Goal: Transaction & Acquisition: Purchase product/service

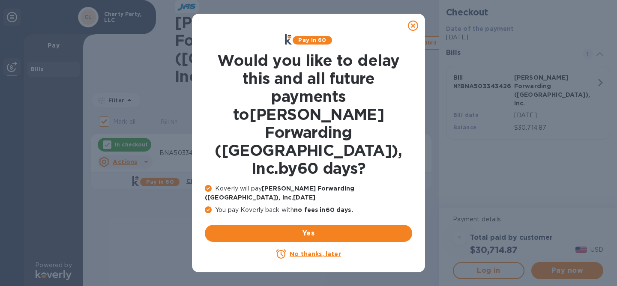
click at [304, 251] on u "No thanks, later" at bounding box center [314, 254] width 51 height 7
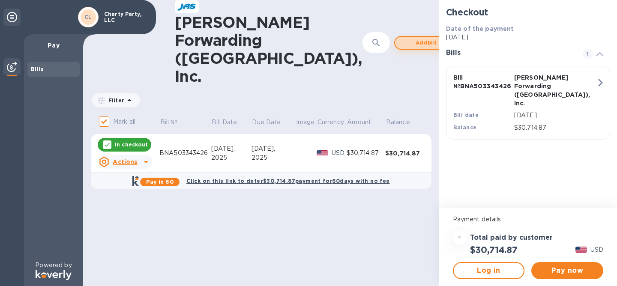
click at [402, 38] on span "Add bill" at bounding box center [426, 43] width 49 height 10
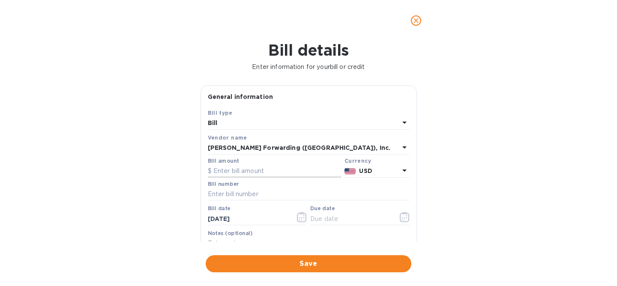
click at [240, 171] on input "text" at bounding box center [274, 171] width 133 height 13
click at [253, 120] on div "Bill" at bounding box center [303, 123] width 191 height 12
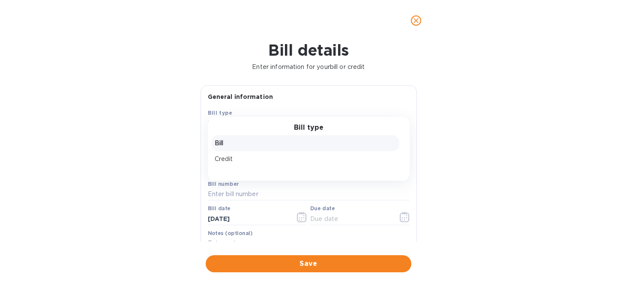
click at [168, 134] on div "Bill details Enter information for your bill or credit General information Save…" at bounding box center [308, 163] width 617 height 245
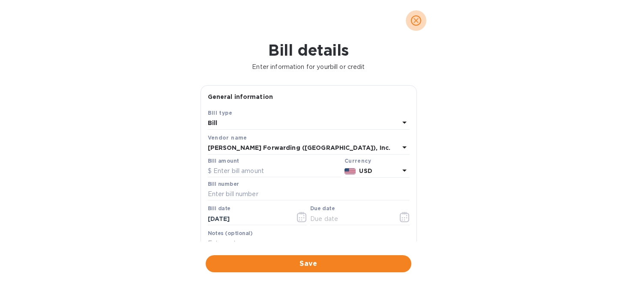
click at [418, 22] on icon "close" at bounding box center [415, 20] width 5 height 5
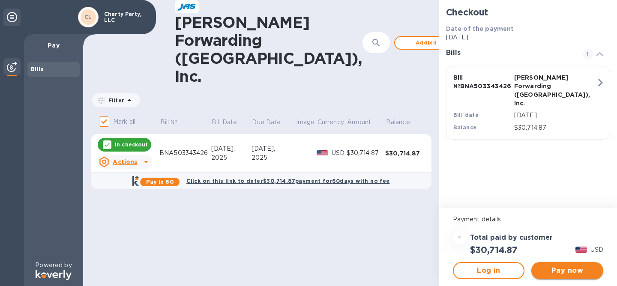
click at [554, 272] on span "Pay now" at bounding box center [567, 271] width 58 height 10
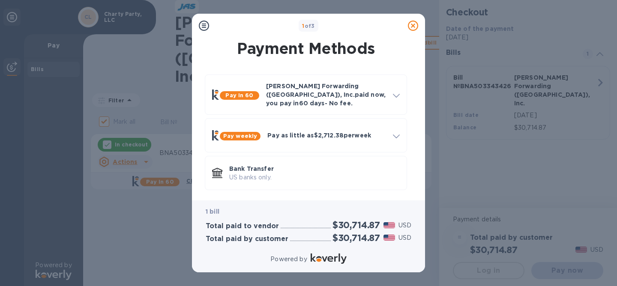
click at [514, 170] on div "1 of 3 Payment Methods Pay in 60 [PERSON_NAME] Forwarding ([GEOGRAPHIC_DATA]), …" at bounding box center [308, 143] width 617 height 286
click at [411, 31] on div at bounding box center [412, 25] width 17 height 17
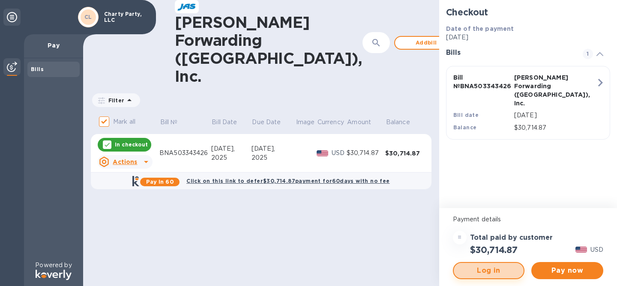
click at [504, 274] on span "Log in" at bounding box center [488, 271] width 57 height 10
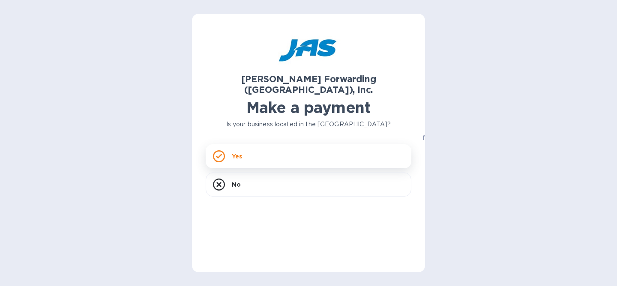
click at [271, 144] on div "Yes" at bounding box center [309, 156] width 206 height 24
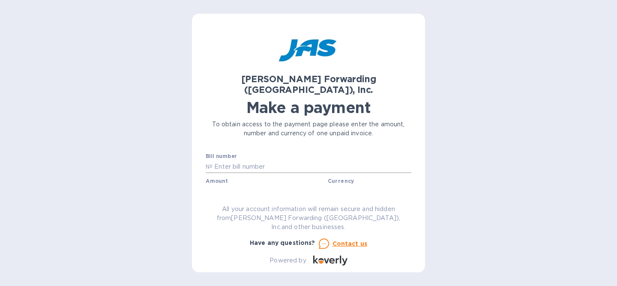
click at [248, 160] on input "text" at bounding box center [311, 166] width 199 height 13
paste input "BNA503343426"
type input "BNA503343426"
paste input "30,714.87"
type input "30,714.87"
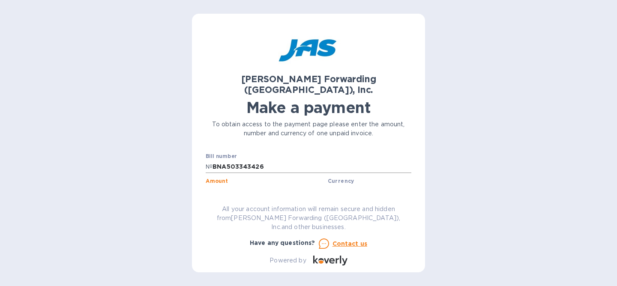
scroll to position [36, 0]
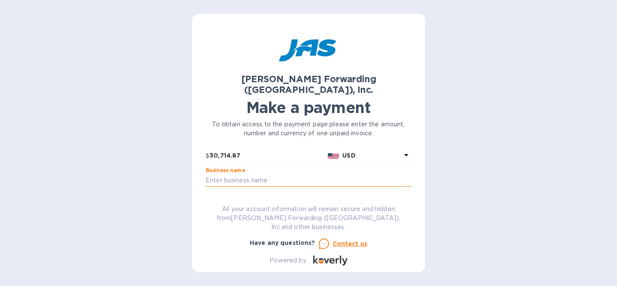
click at [238, 174] on input "text" at bounding box center [309, 180] width 206 height 13
type input "Charty Party, LLC"
click at [256, 199] on input "text" at bounding box center [309, 205] width 206 height 13
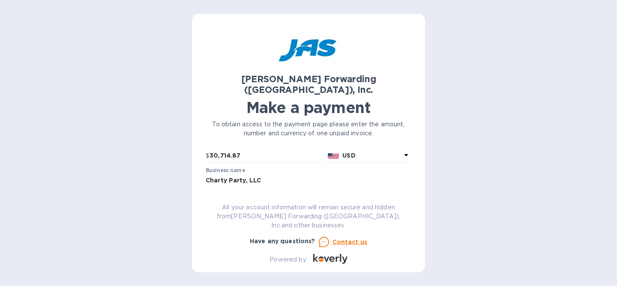
type input "CHAPARDOA"
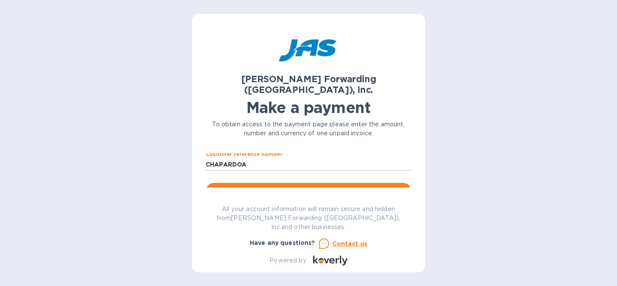
scroll to position [83, 0]
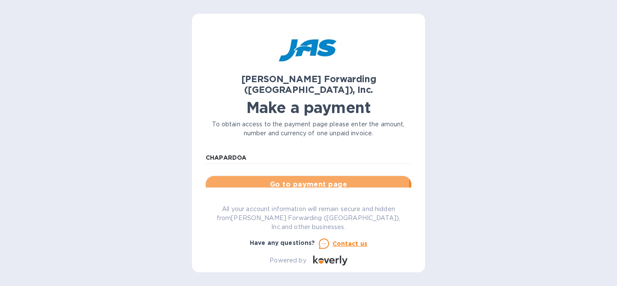
click at [284, 179] on span "Go to payment page" at bounding box center [308, 184] width 192 height 10
